Goal: Complete application form: Complete application form

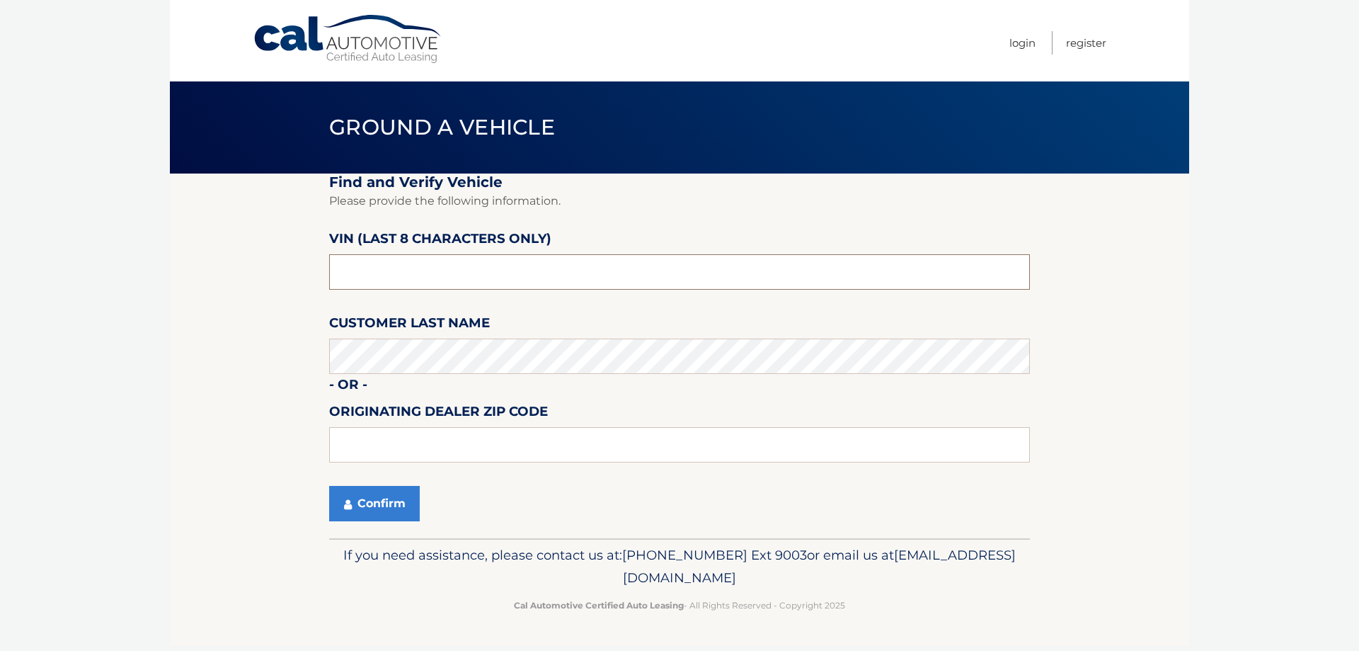
click at [397, 274] on input "text" at bounding box center [679, 271] width 701 height 35
type input "n*******"
type input "NT152065"
click at [399, 445] on input "text" at bounding box center [679, 444] width 701 height 35
click at [367, 506] on button "Confirm" at bounding box center [374, 503] width 91 height 35
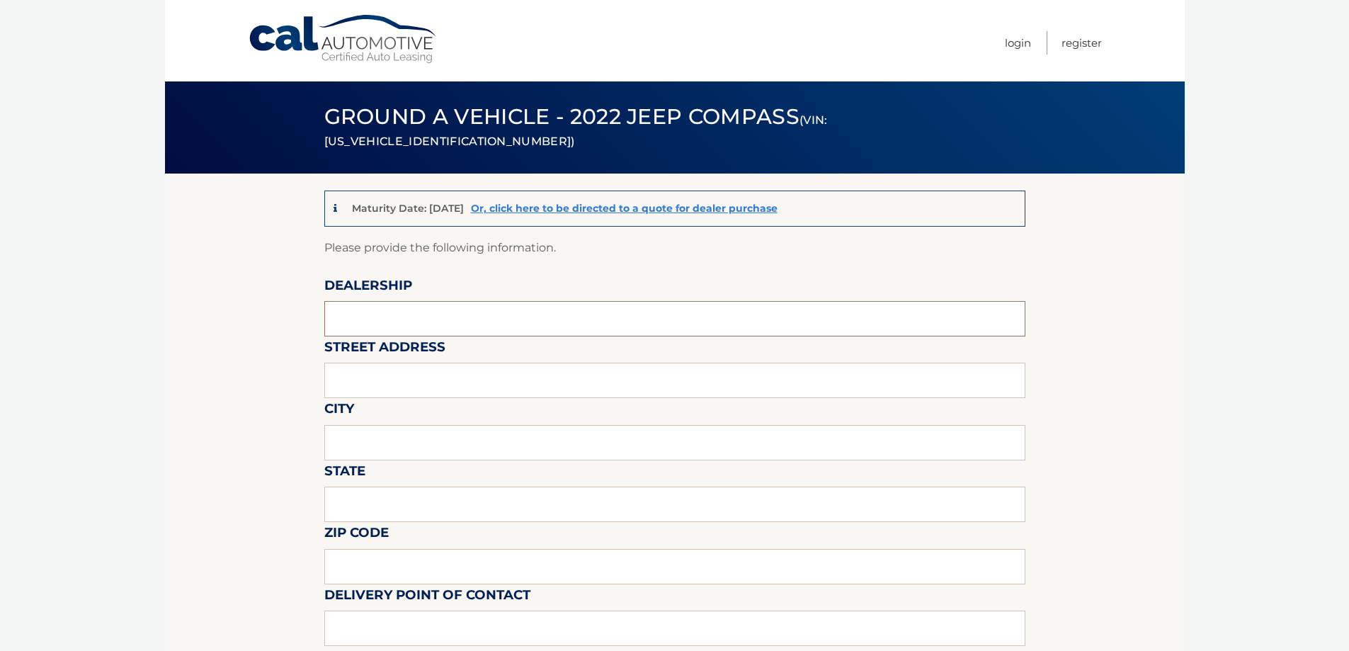
click at [370, 307] on input "text" at bounding box center [674, 318] width 701 height 35
type input "Cape coral chrysler jeep dodge"
type input "[STREET_ADDRESS]"
type input "Cape coral"
type input "Florida"
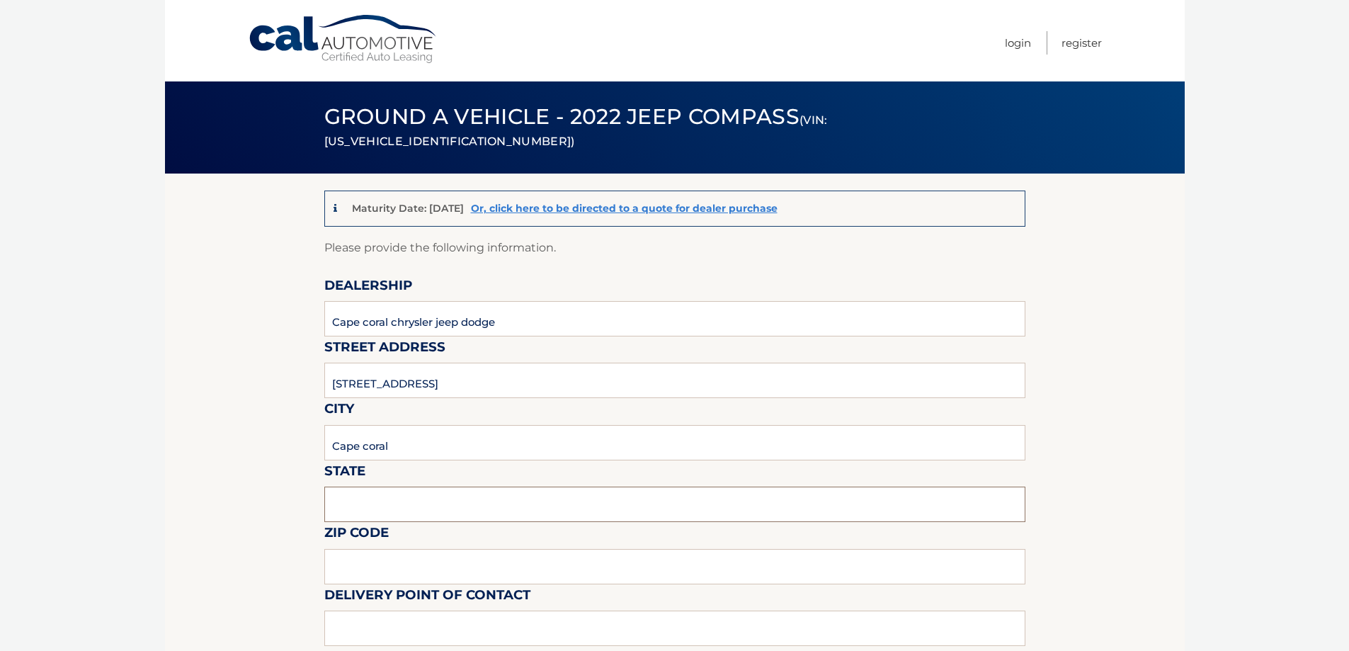
type input "33909"
type input "JUAN"
type input "2394247448"
type input "JUAN.AGUINAGA@CAPECORALCDJR.COM"
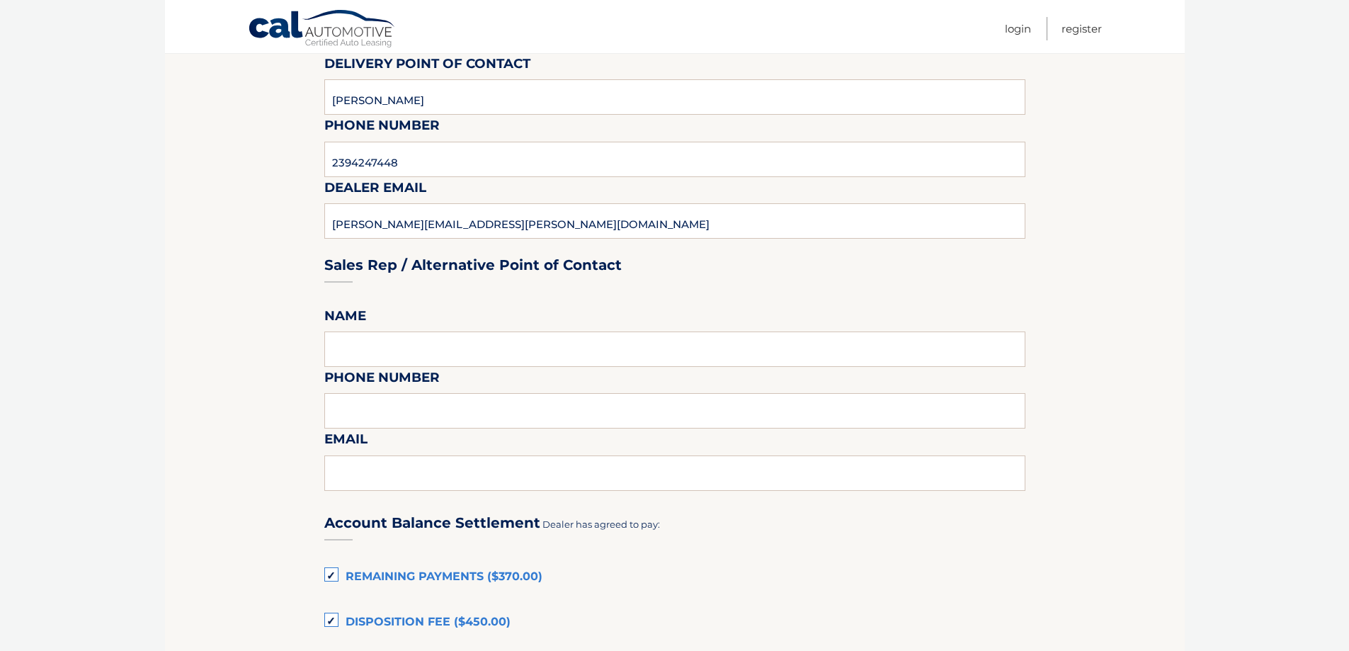
scroll to position [566, 0]
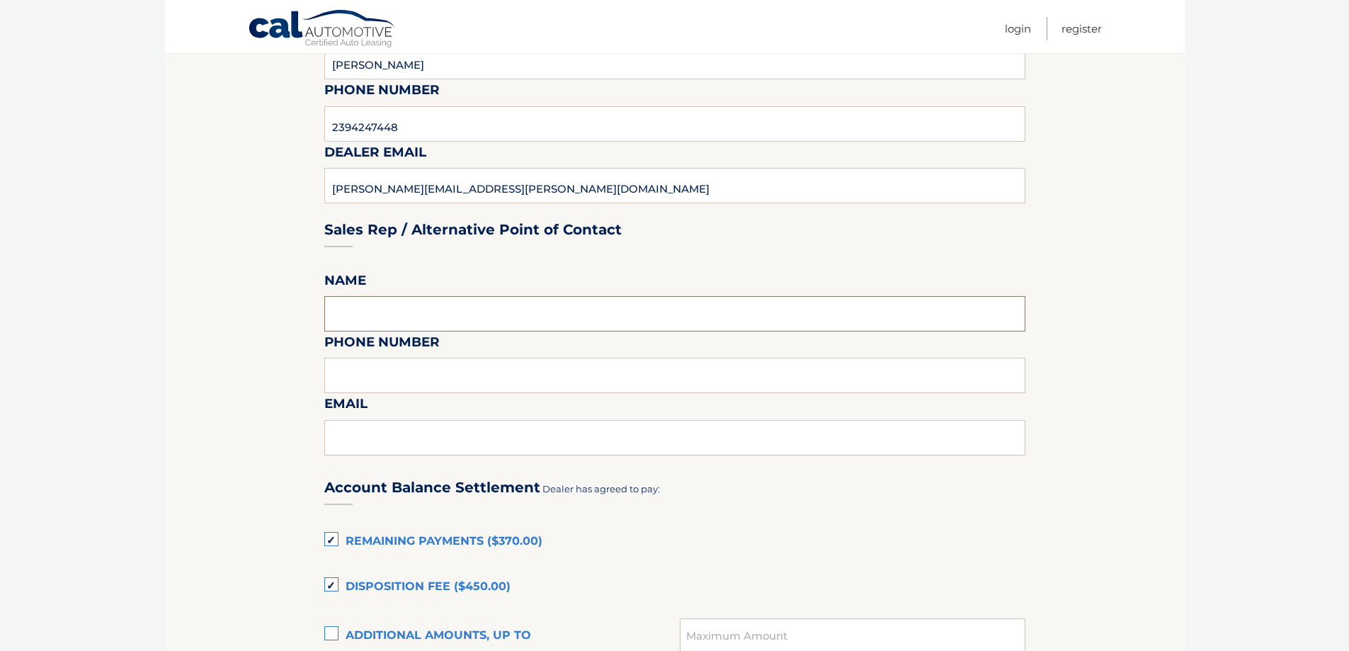
click at [343, 299] on input "text" at bounding box center [674, 313] width 701 height 35
type input "JUAN"
type input "2394247448"
type input "JUAN.AGUINAGA@CAPECORALCDJR.COM"
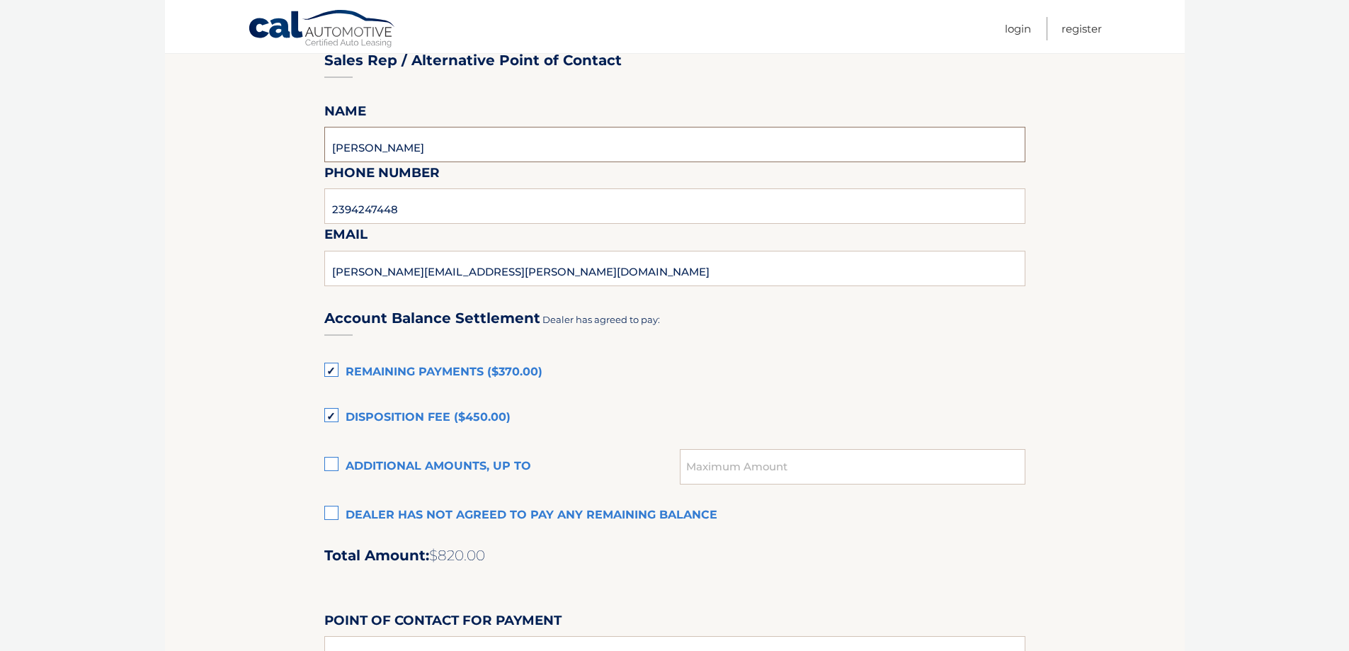
scroll to position [779, 0]
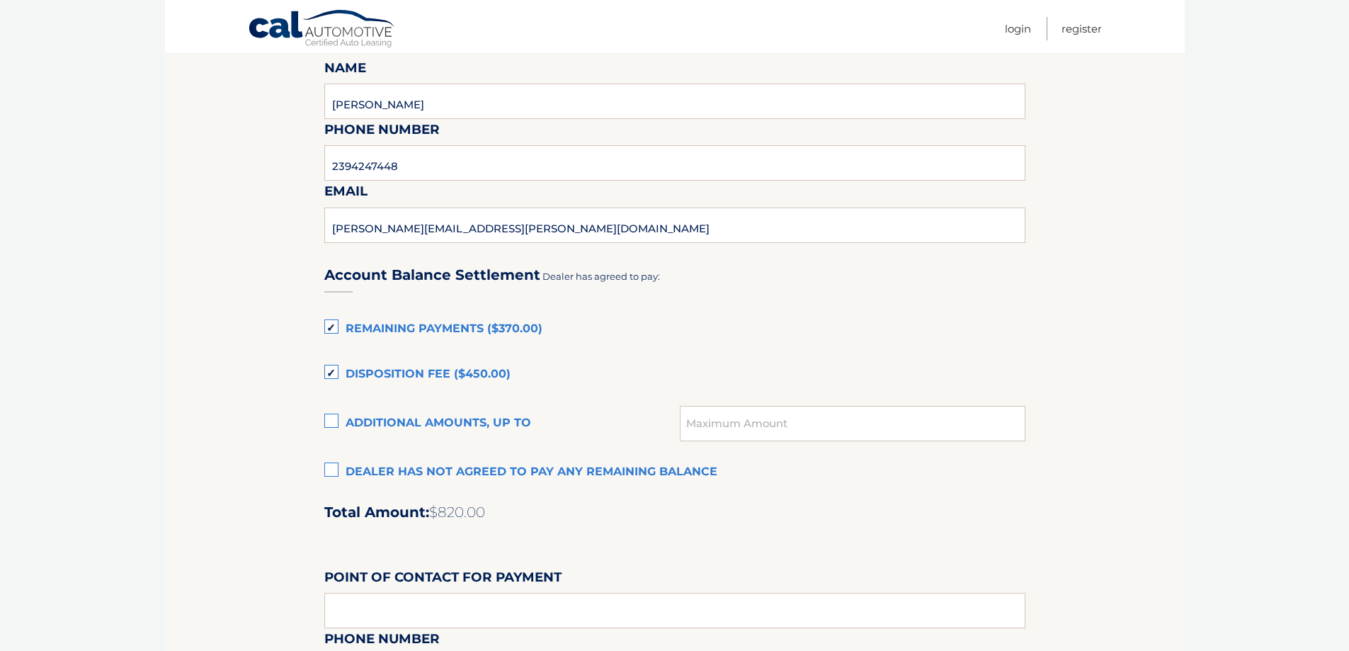
click at [335, 368] on label "Disposition Fee ($450.00)" at bounding box center [674, 374] width 701 height 28
click at [0, 0] on input "Disposition Fee ($450.00)" at bounding box center [0, 0] width 0 height 0
click at [336, 324] on label "Remaining Payments ($370.00)" at bounding box center [674, 329] width 701 height 28
click at [0, 0] on input "Remaining Payments ($370.00)" at bounding box center [0, 0] width 0 height 0
click at [333, 467] on label "Dealer has not agreed to pay any remaining balance" at bounding box center [674, 472] width 701 height 28
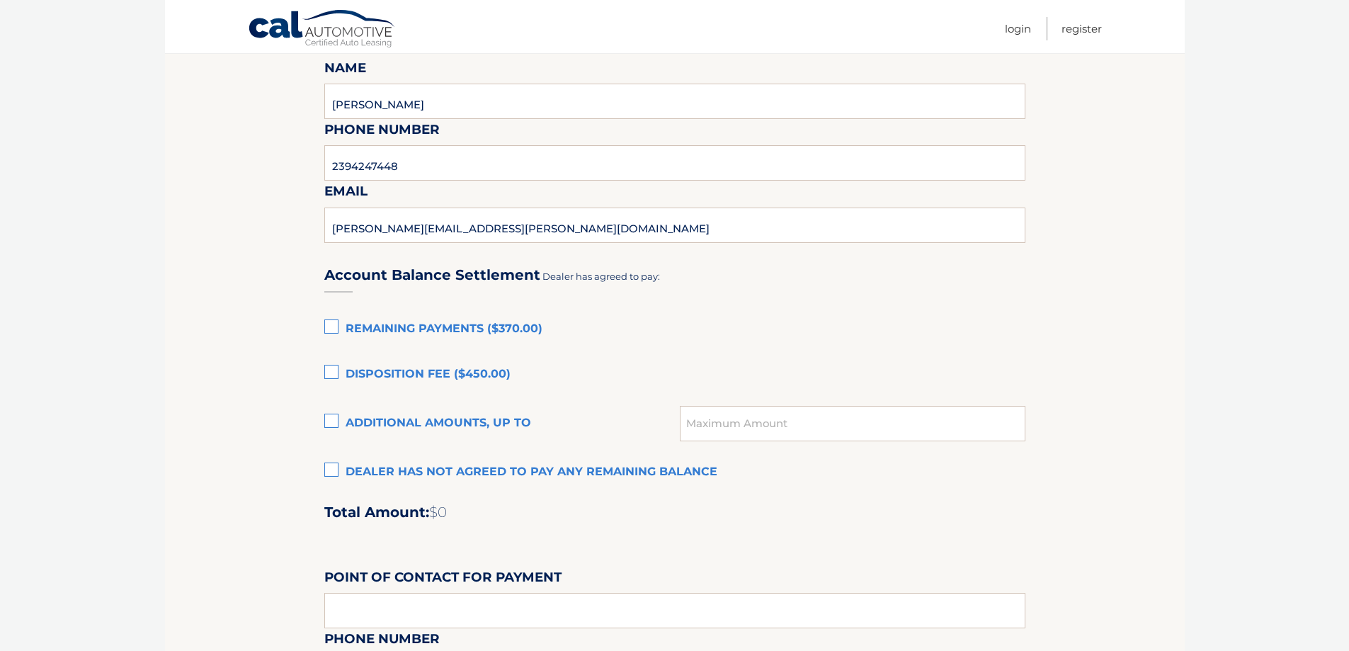
click at [0, 0] on input "Dealer has not agreed to pay any remaining balance" at bounding box center [0, 0] width 0 height 0
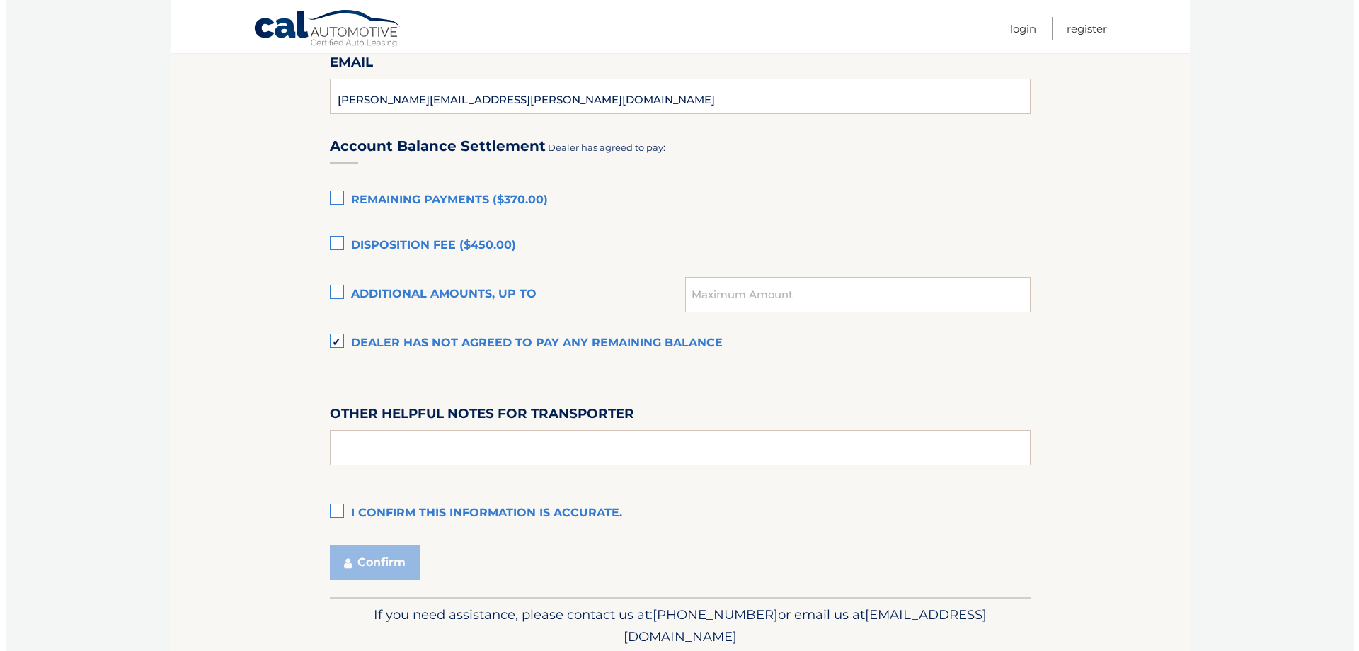
scroll to position [920, 0]
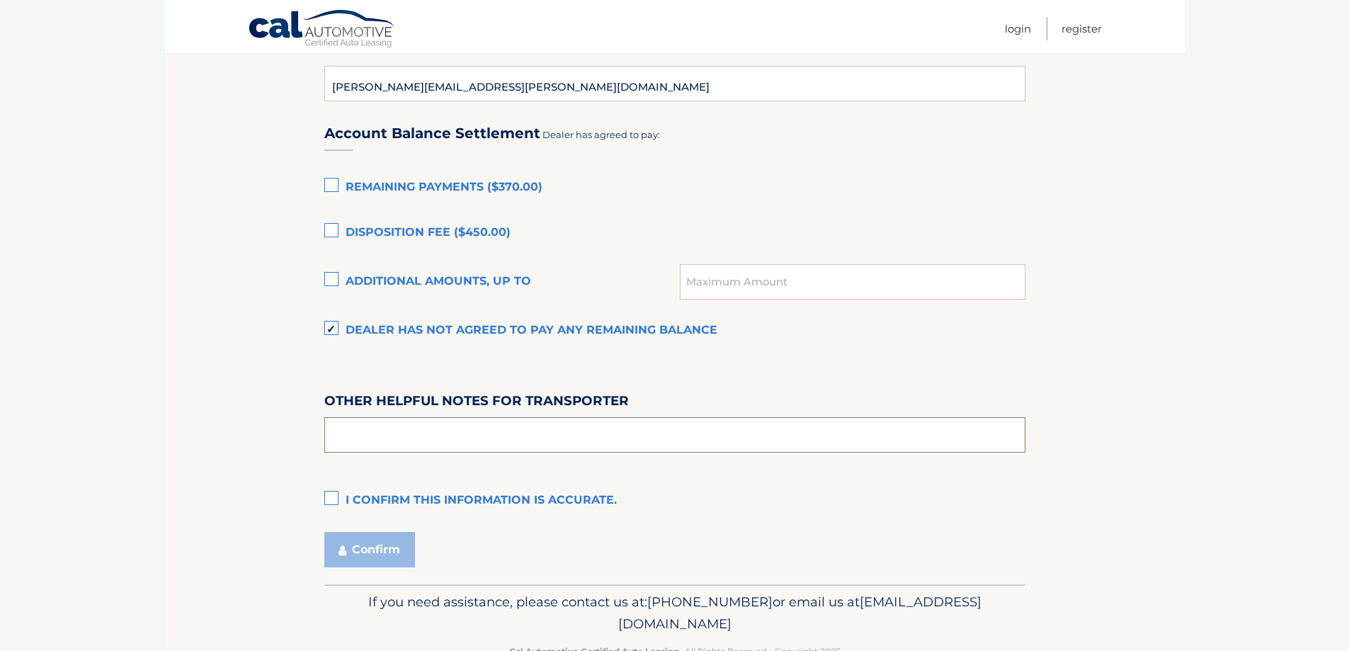
click at [379, 438] on input "text" at bounding box center [674, 434] width 701 height 35
type input "PLEASE ASK FOR JUAN AT THE SALES TOWER"
drag, startPoint x: 333, startPoint y: 501, endPoint x: 348, endPoint y: 501, distance: 14.2
click at [339, 501] on label "I confirm this information is accurate." at bounding box center [674, 500] width 701 height 28
click at [0, 0] on input "I confirm this information is accurate." at bounding box center [0, 0] width 0 height 0
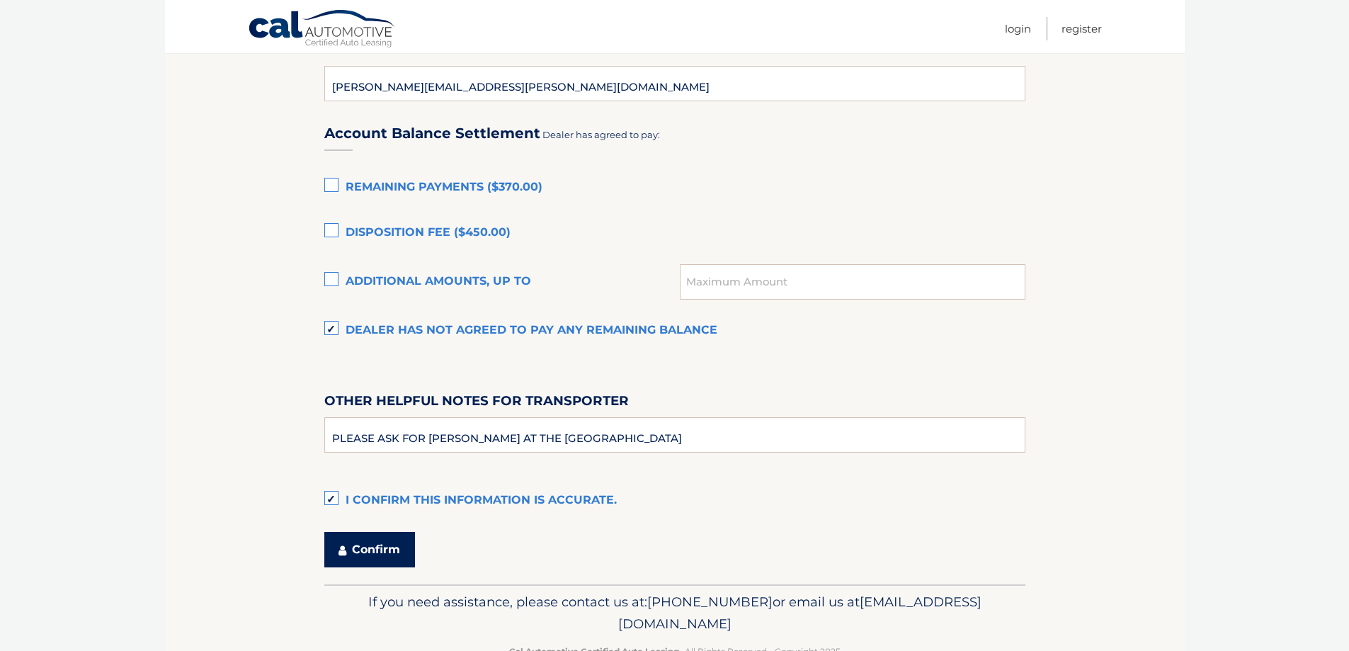
click at [389, 544] on button "Confirm" at bounding box center [369, 549] width 91 height 35
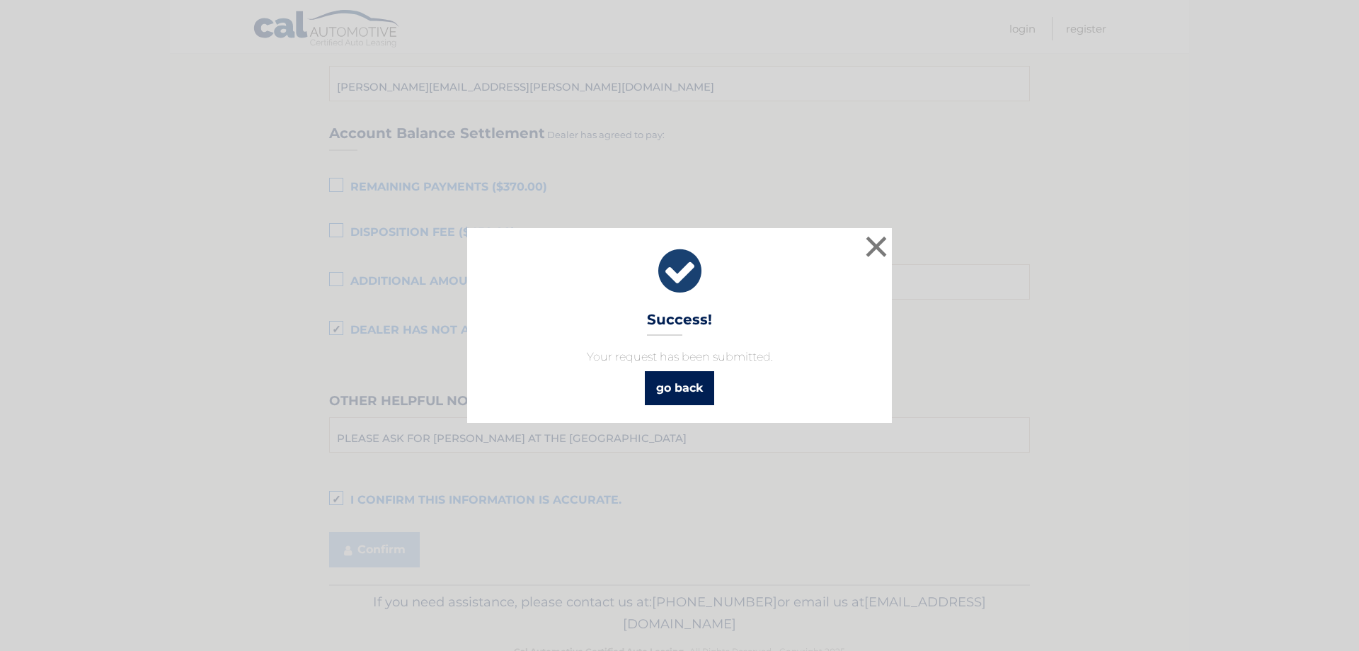
click at [689, 393] on link "go back" at bounding box center [679, 388] width 69 height 34
